Goal: Navigation & Orientation: Find specific page/section

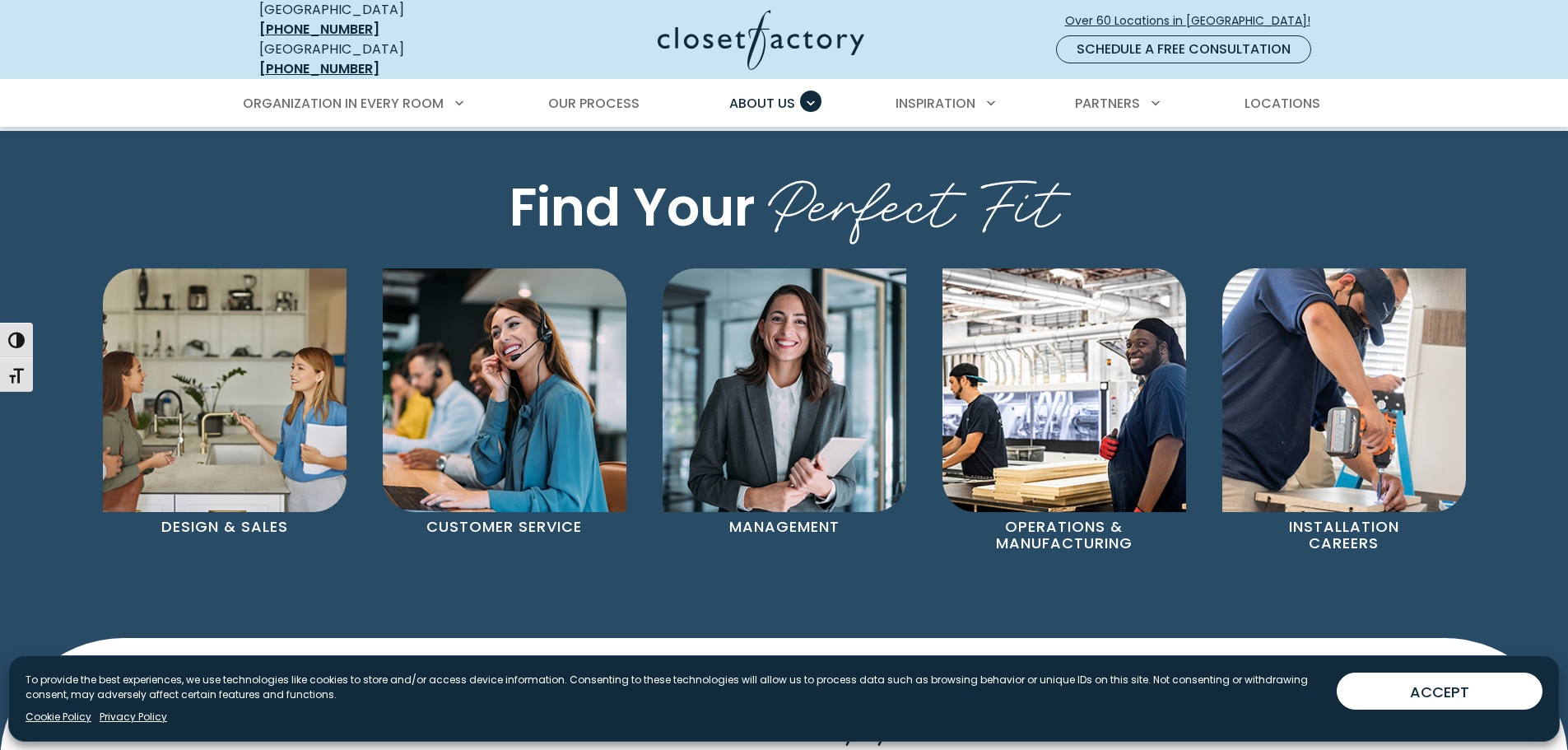
scroll to position [1070, 0]
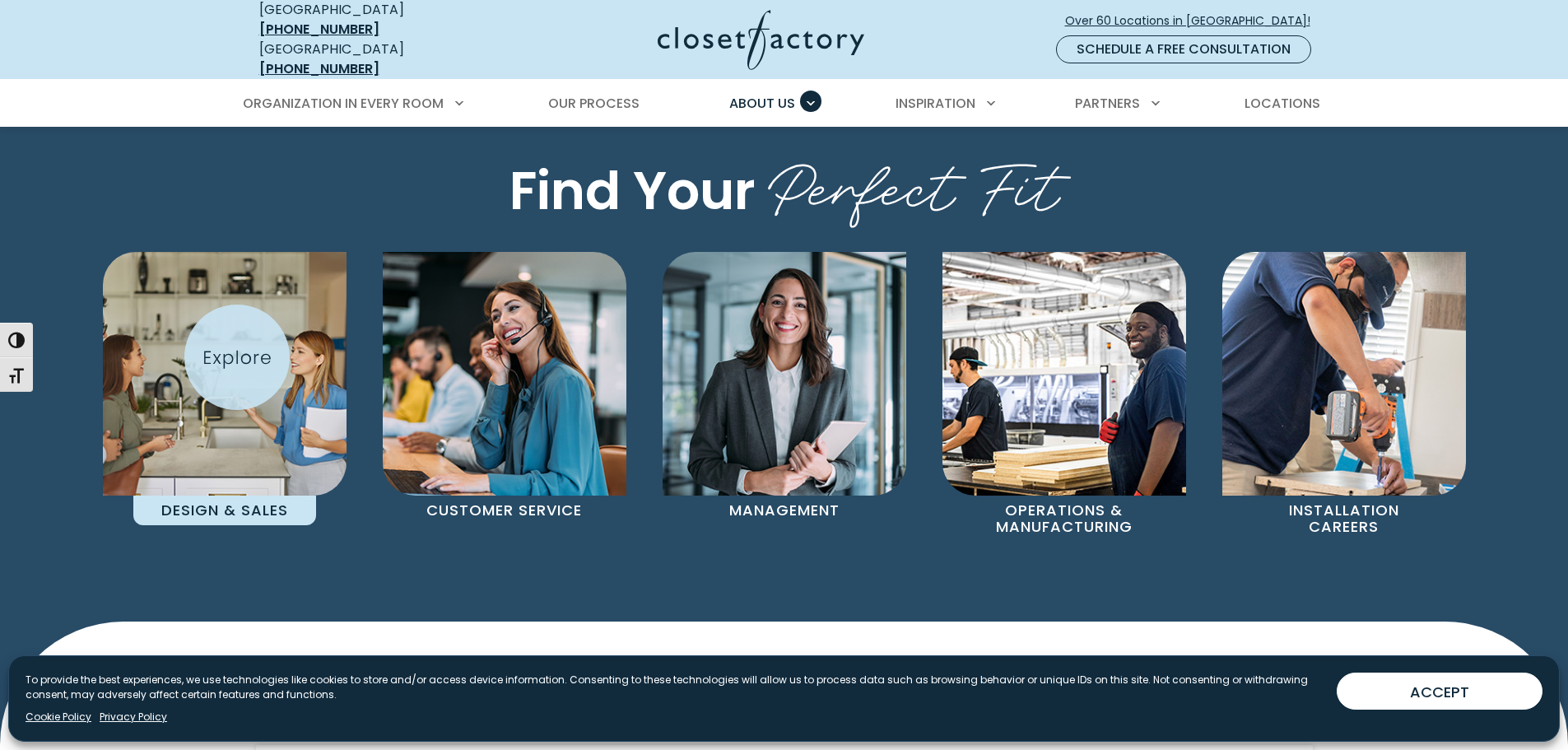
click at [237, 357] on img "Pages Gallery" at bounding box center [224, 373] width 244 height 244
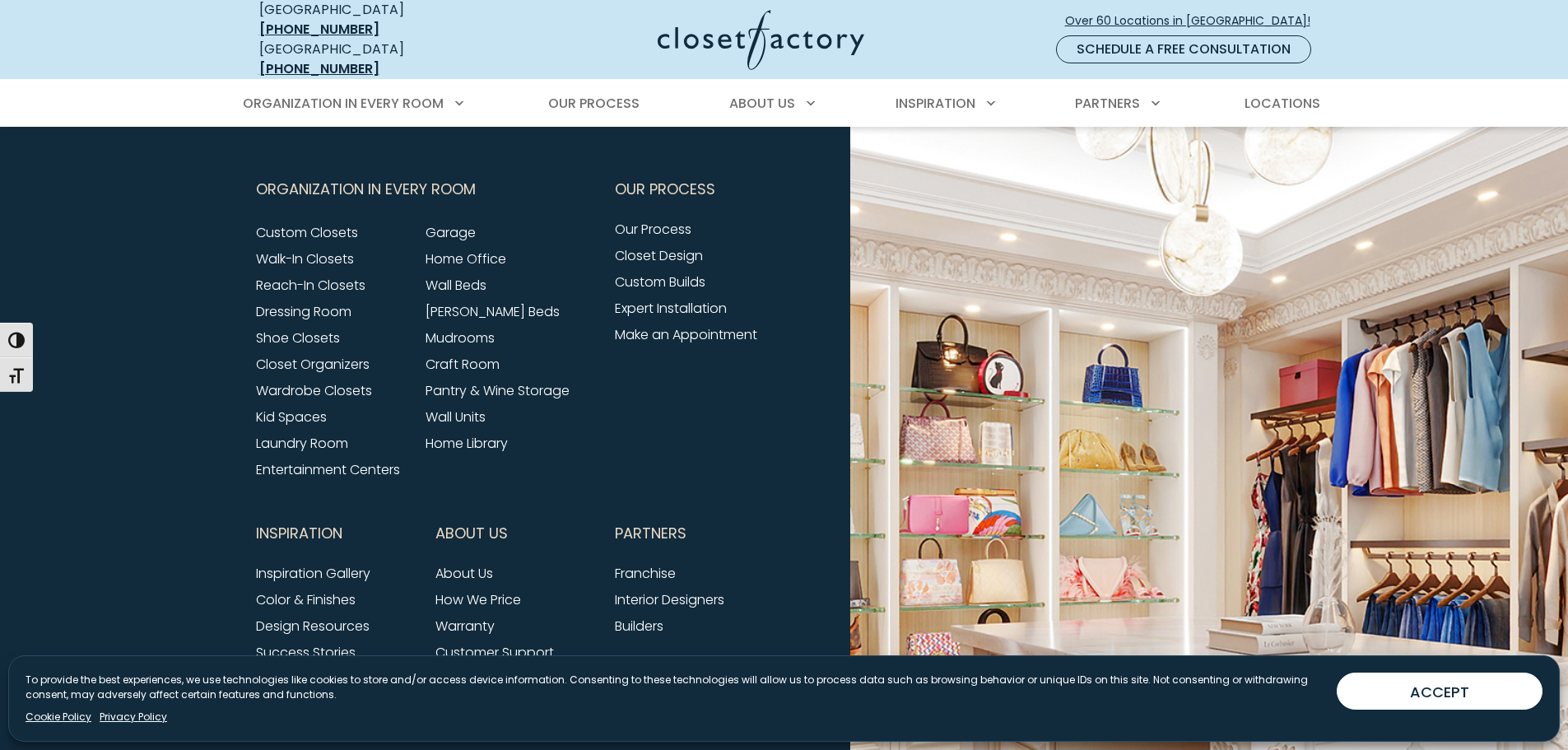
scroll to position [2223, 0]
